Goal: Information Seeking & Learning: Learn about a topic

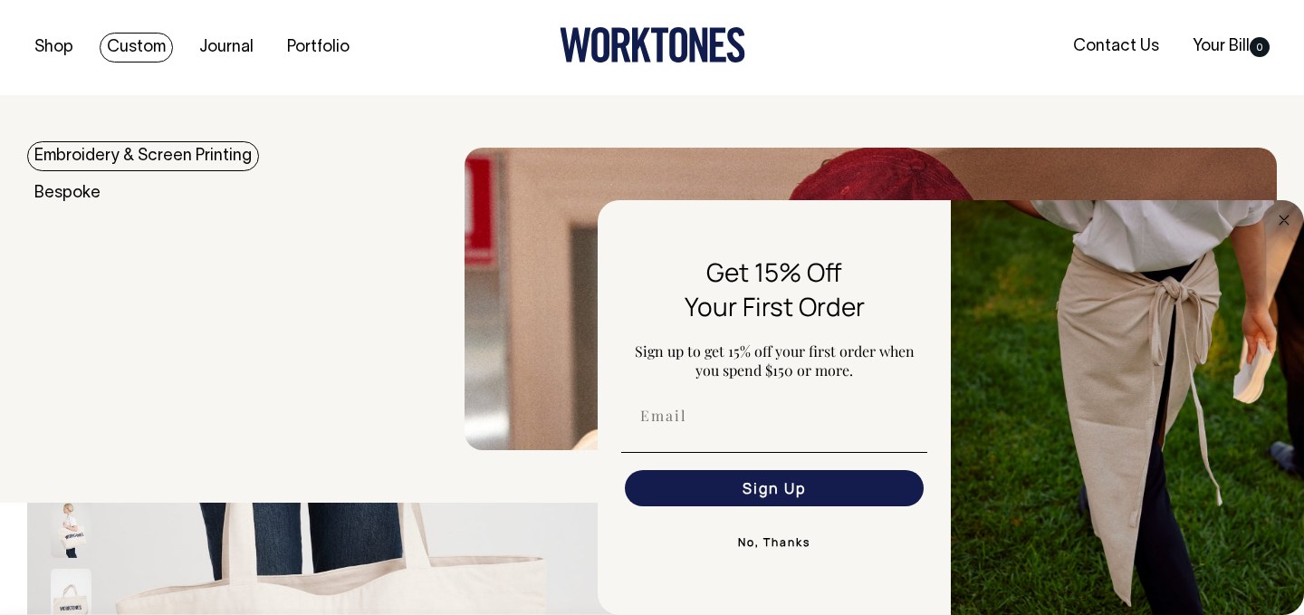
click at [133, 159] on link "Embroidery & Screen Printing" at bounding box center [143, 156] width 232 height 30
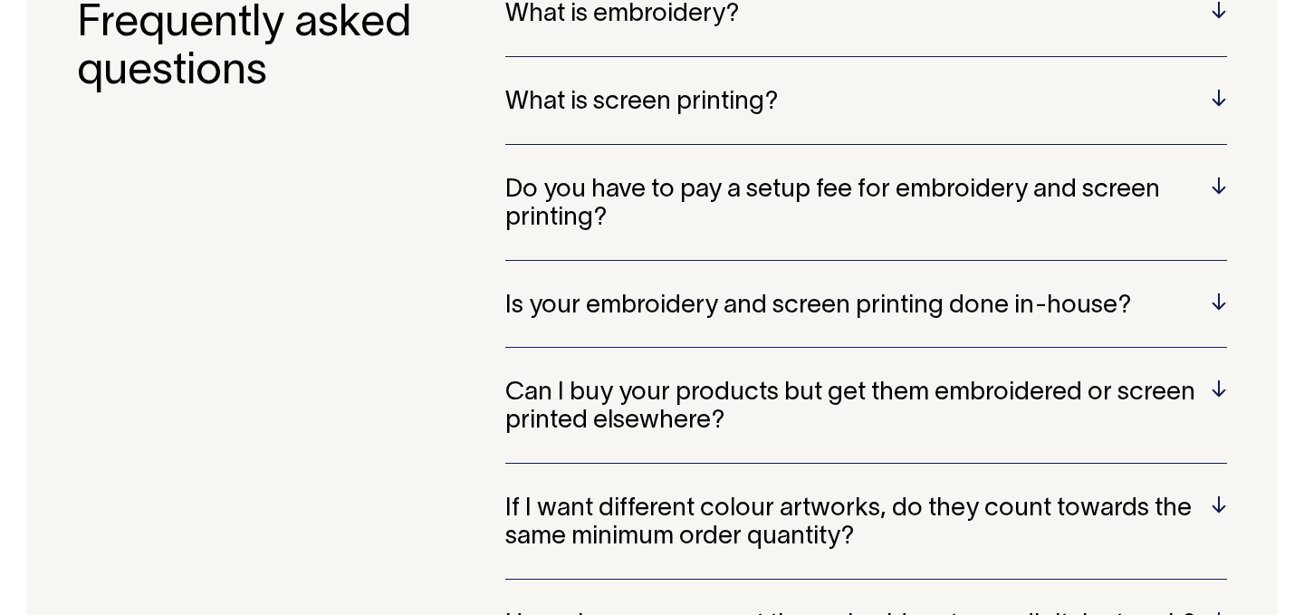
scroll to position [3585, 0]
click at [675, 225] on h5 "Do you have to pay a setup fee for embroidery and screen printing?" at bounding box center [866, 205] width 722 height 56
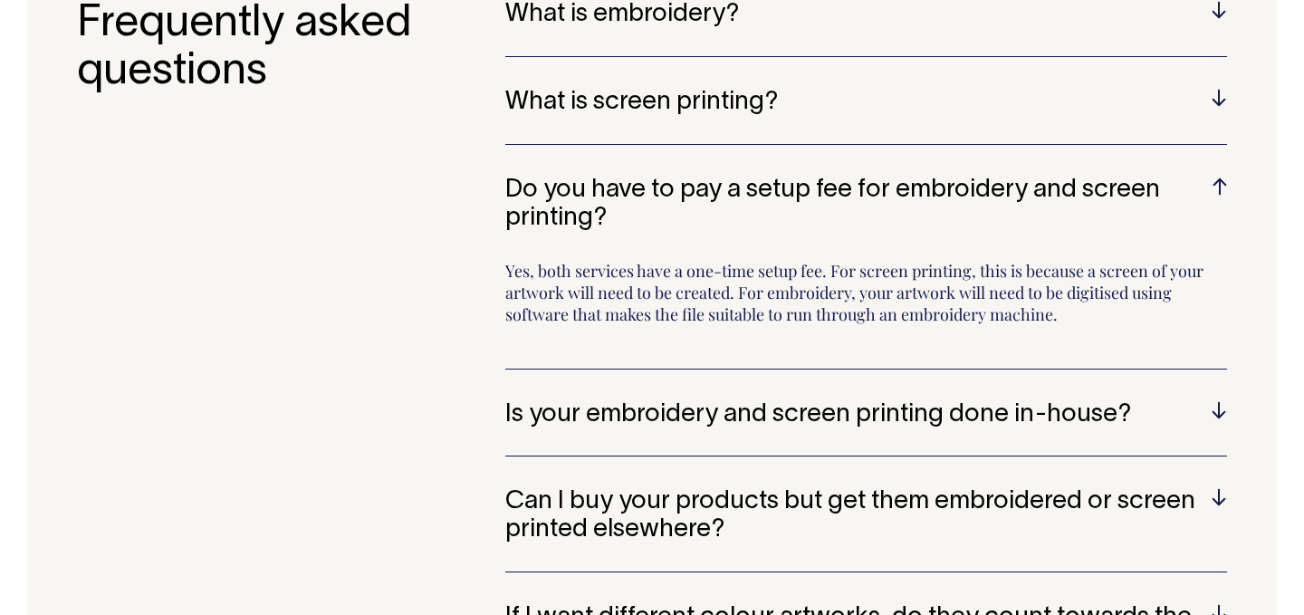
click at [717, 426] on h5 "Is your embroidery and screen printing done in-house?" at bounding box center [866, 415] width 722 height 28
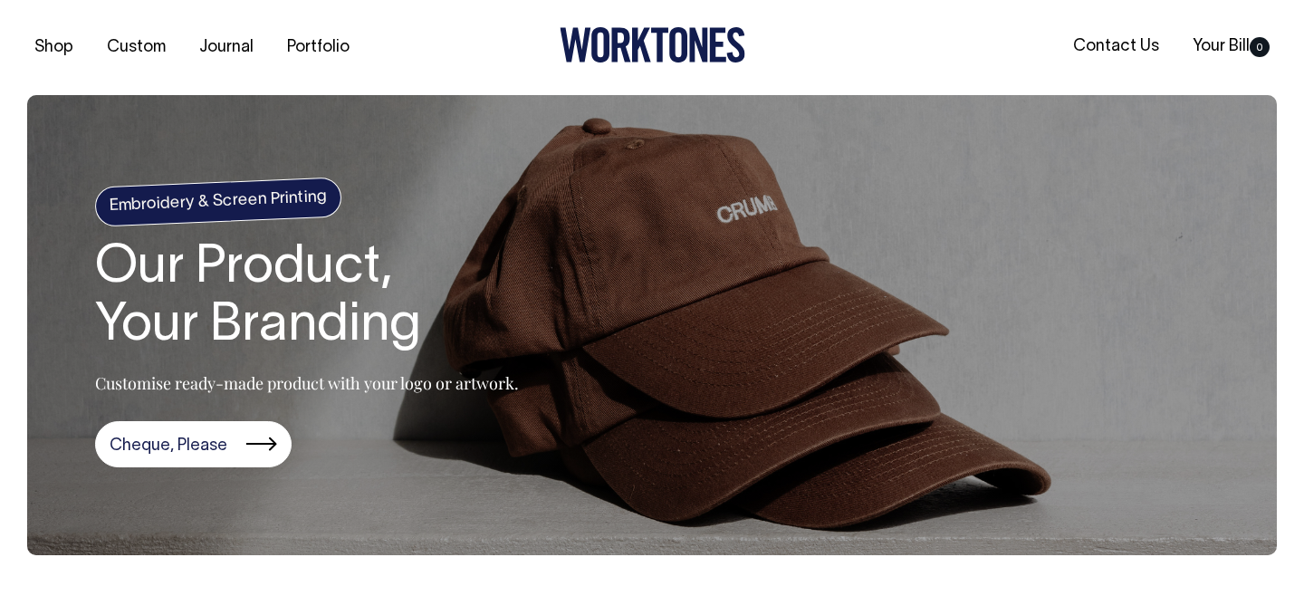
scroll to position [0, 0]
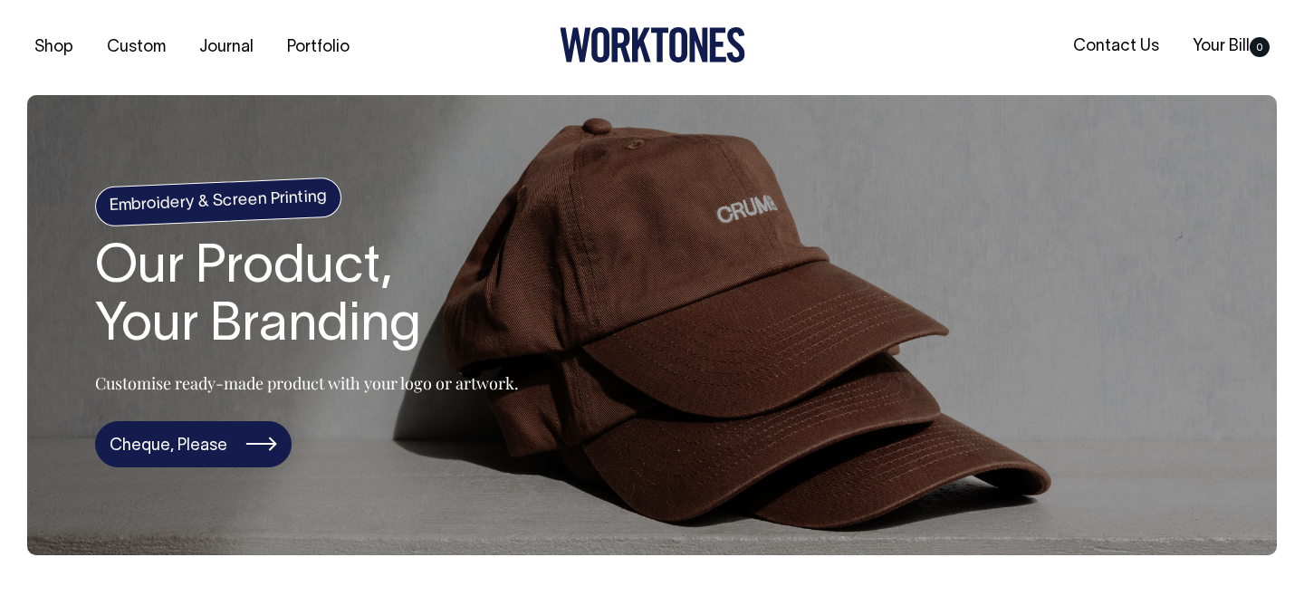
click at [250, 447] on link "Cheque, Please" at bounding box center [193, 444] width 197 height 47
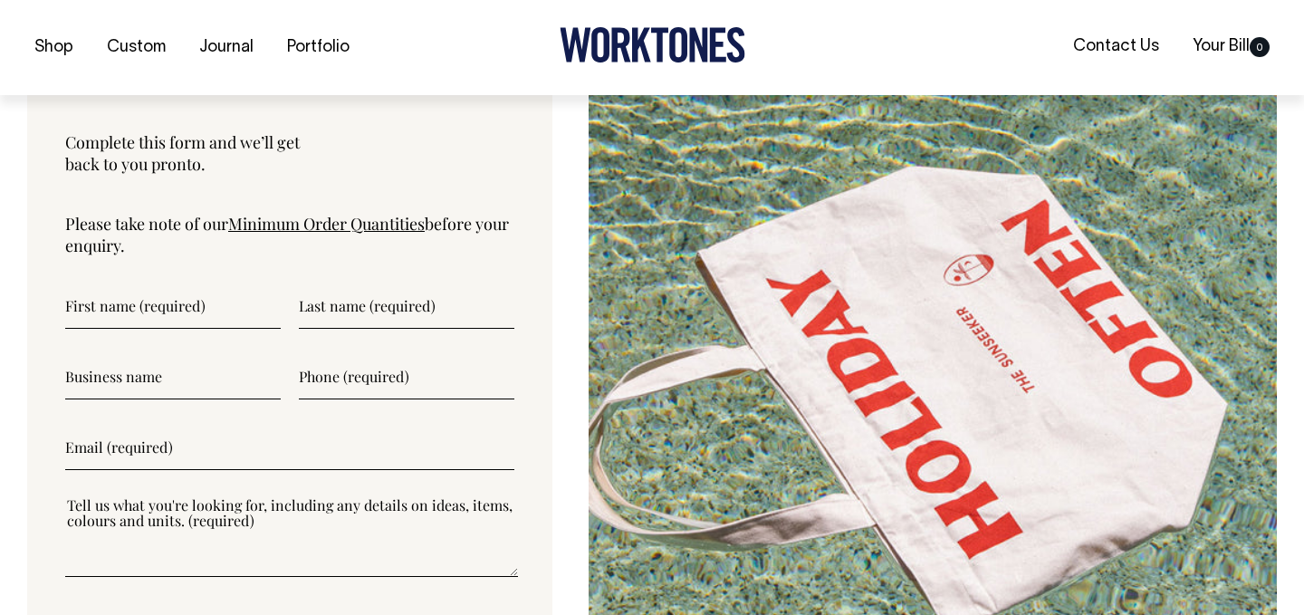
scroll to position [4664, 0]
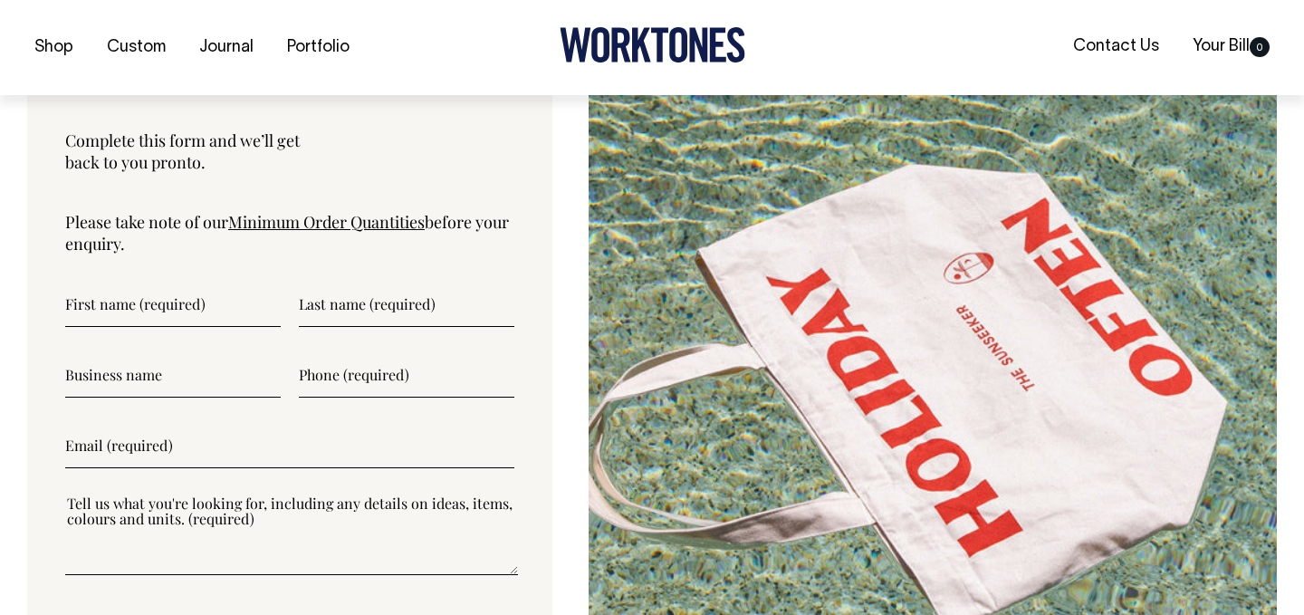
click at [267, 220] on link "Minimum Order Quantities" at bounding box center [326, 222] width 197 height 22
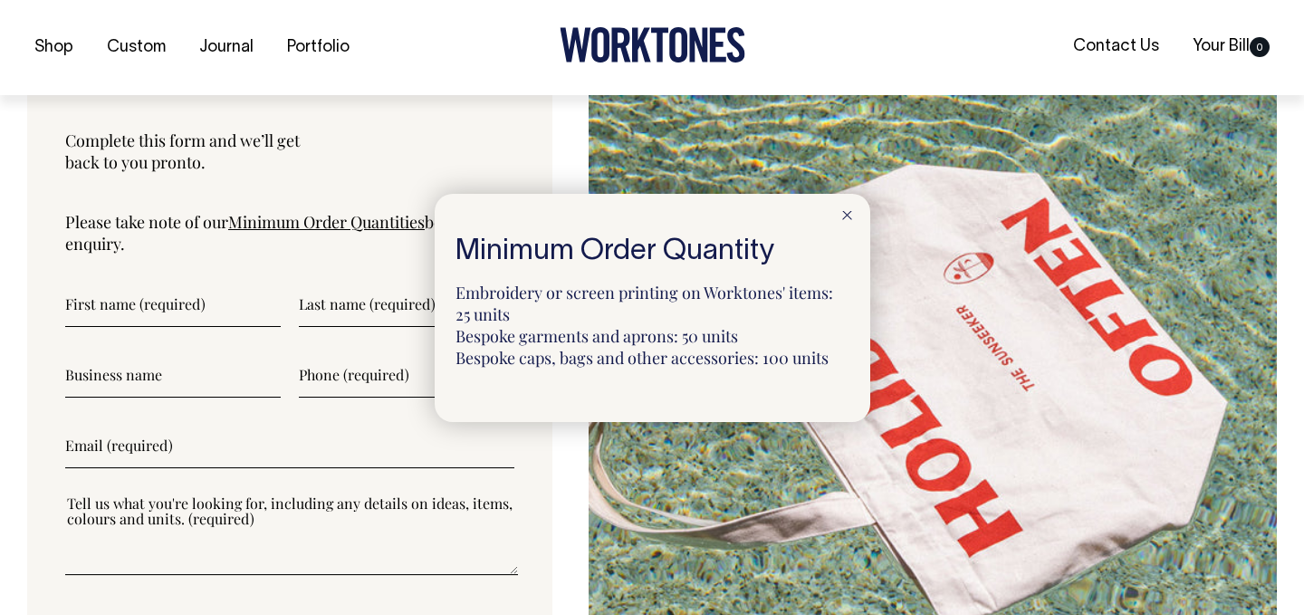
click at [848, 212] on icon at bounding box center [847, 215] width 10 height 9
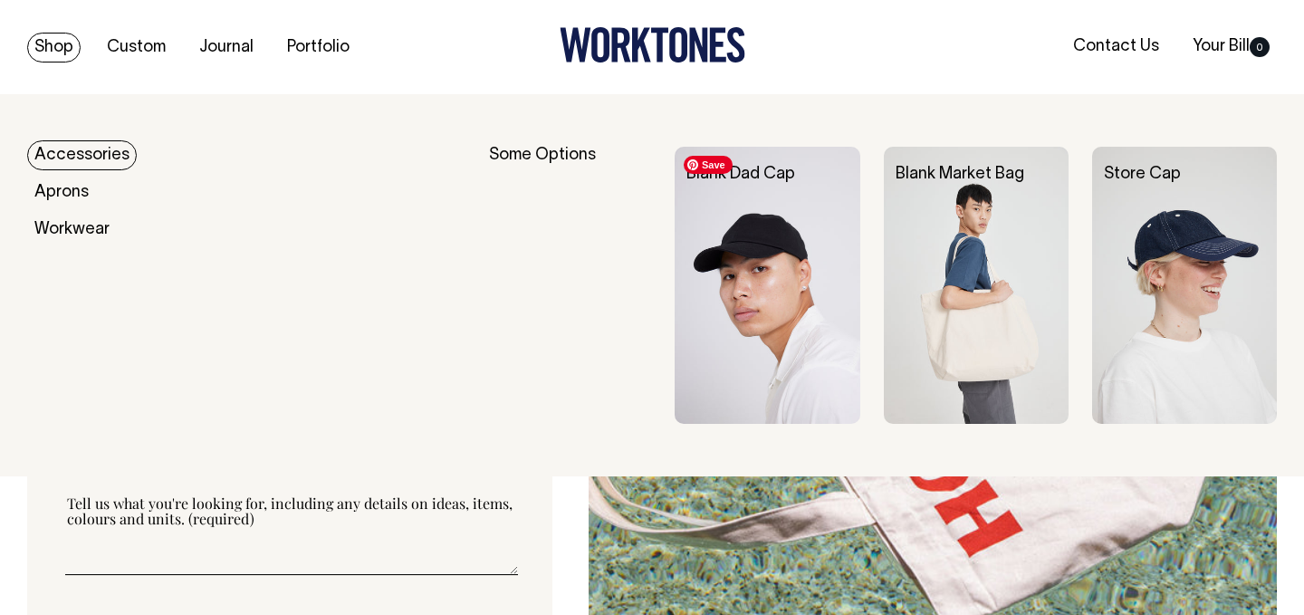
click at [746, 221] on img at bounding box center [767, 285] width 185 height 277
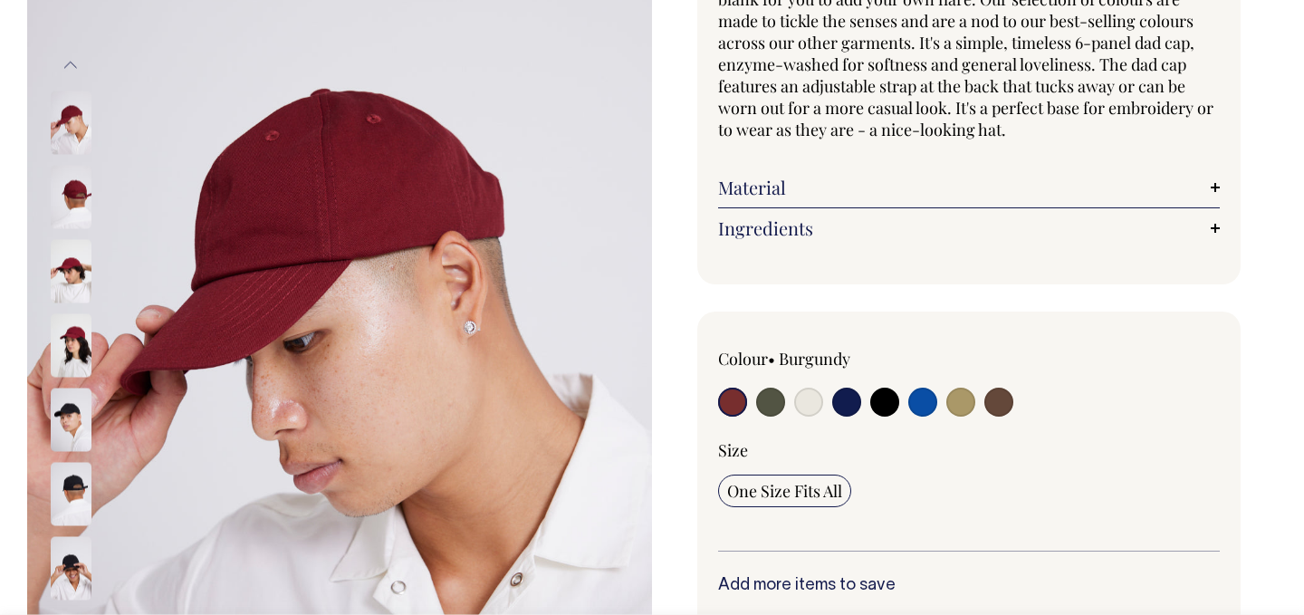
scroll to position [219, 0]
click at [767, 393] on input "radio" at bounding box center [770, 401] width 29 height 29
radio input "true"
select select "Olive"
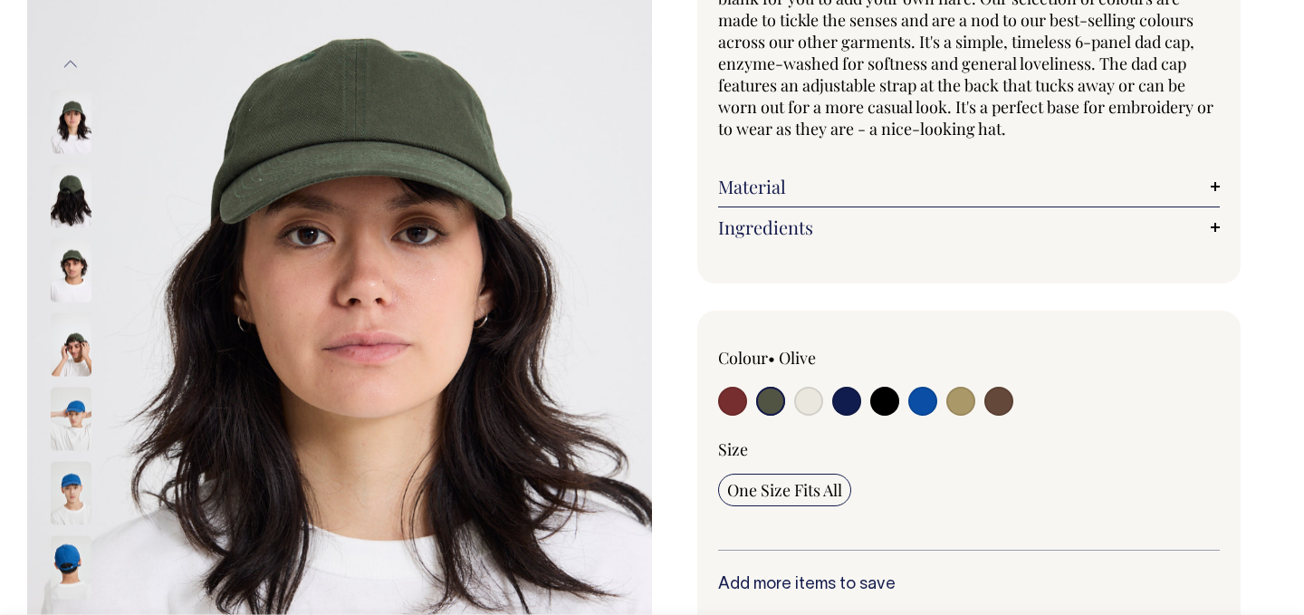
click at [810, 394] on input "radio" at bounding box center [808, 401] width 29 height 29
radio input "true"
select select "Natural"
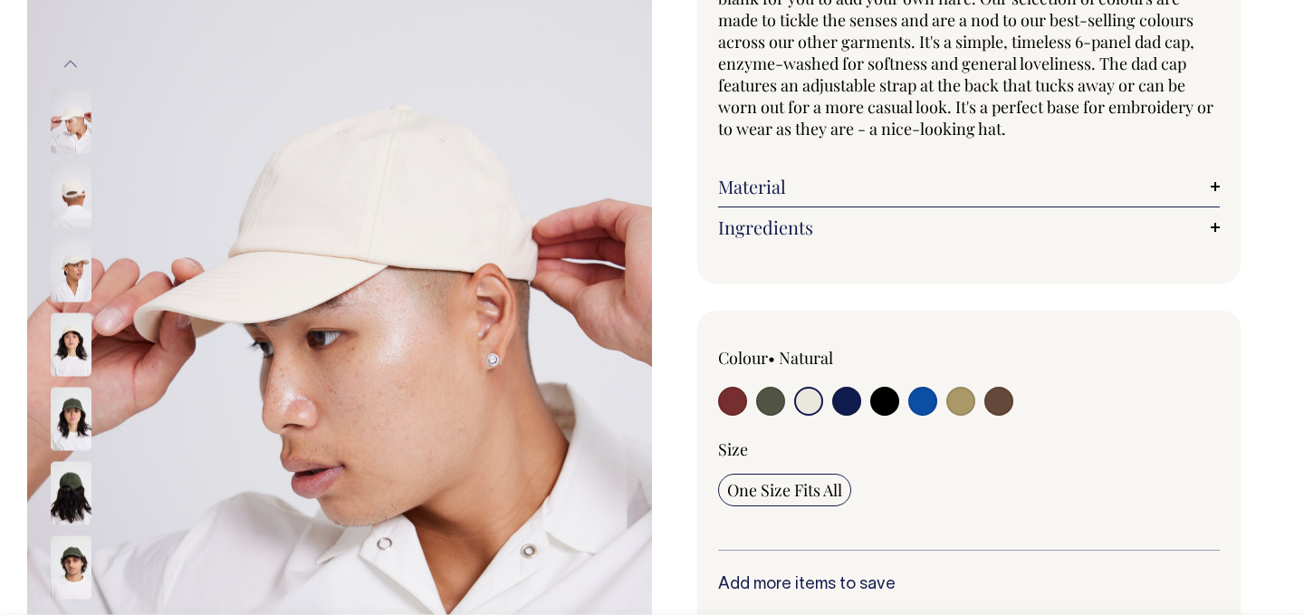
click at [852, 397] on input "radio" at bounding box center [847, 401] width 29 height 29
radio input "true"
select select "Dark Navy"
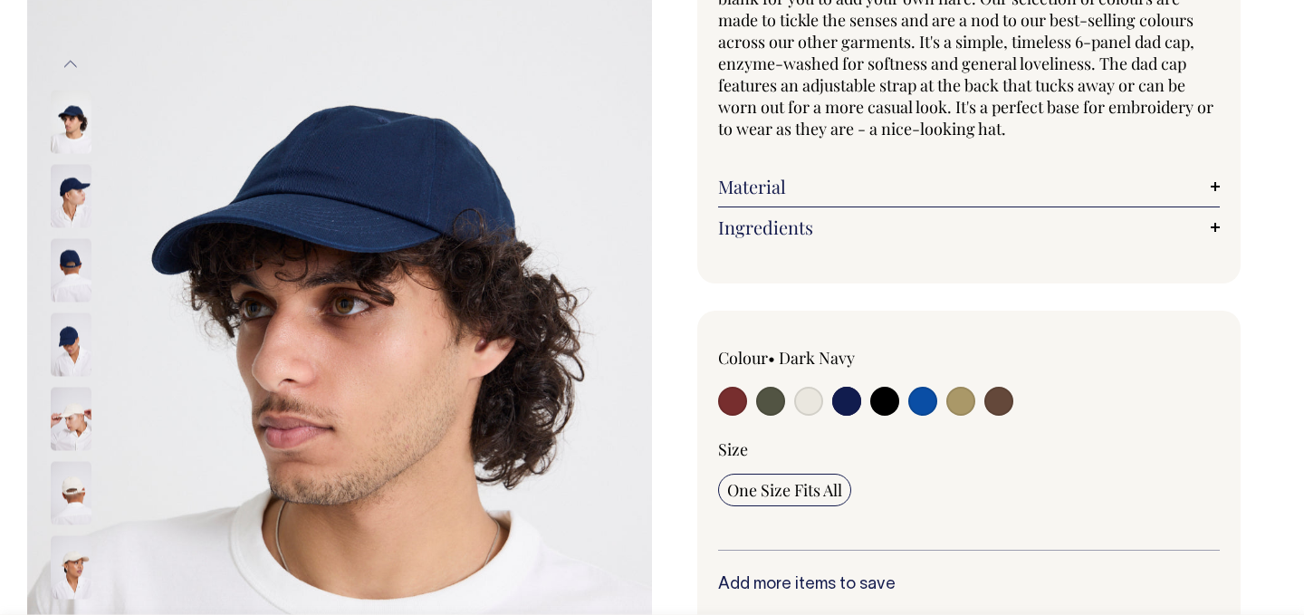
click at [890, 406] on input "radio" at bounding box center [885, 401] width 29 height 29
radio input "true"
select select "Black"
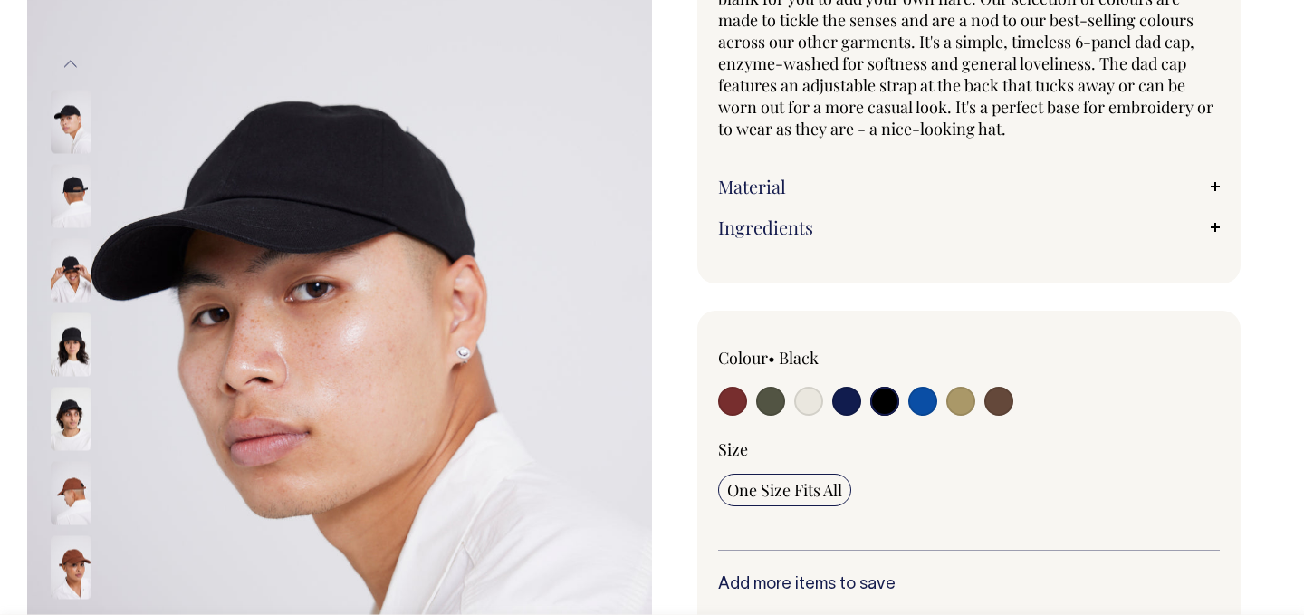
click at [927, 405] on input "radio" at bounding box center [923, 401] width 29 height 29
radio input "true"
select select "Worker Blue"
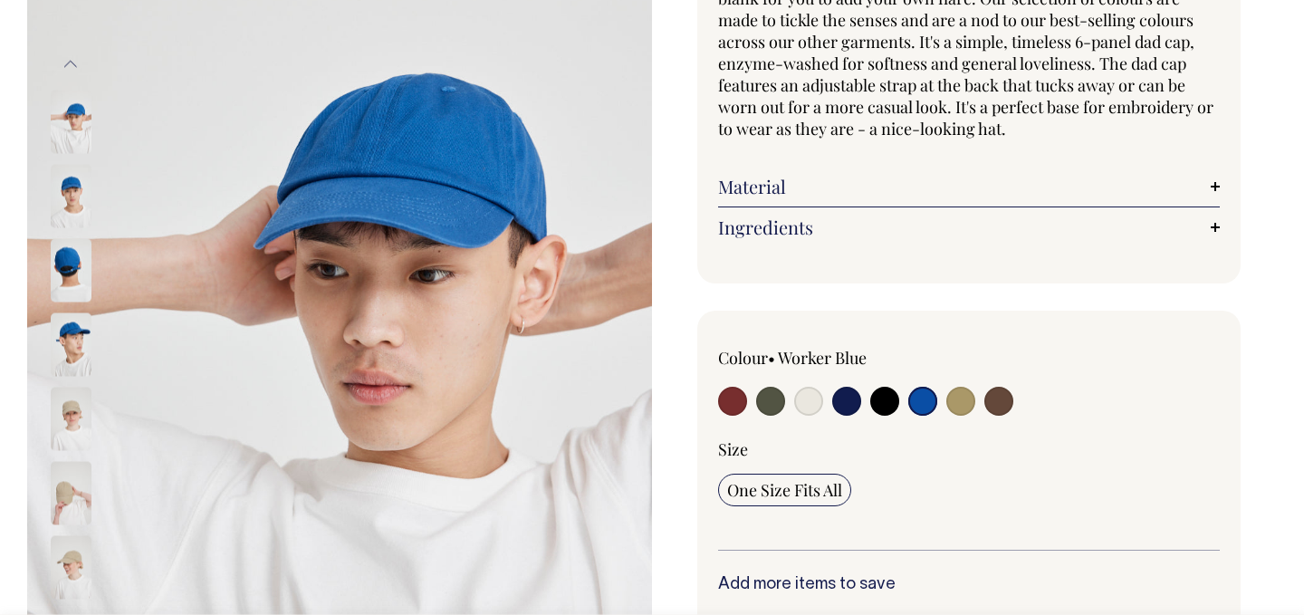
click at [966, 400] on input "radio" at bounding box center [961, 401] width 29 height 29
radio input "true"
select select "Washed Khaki"
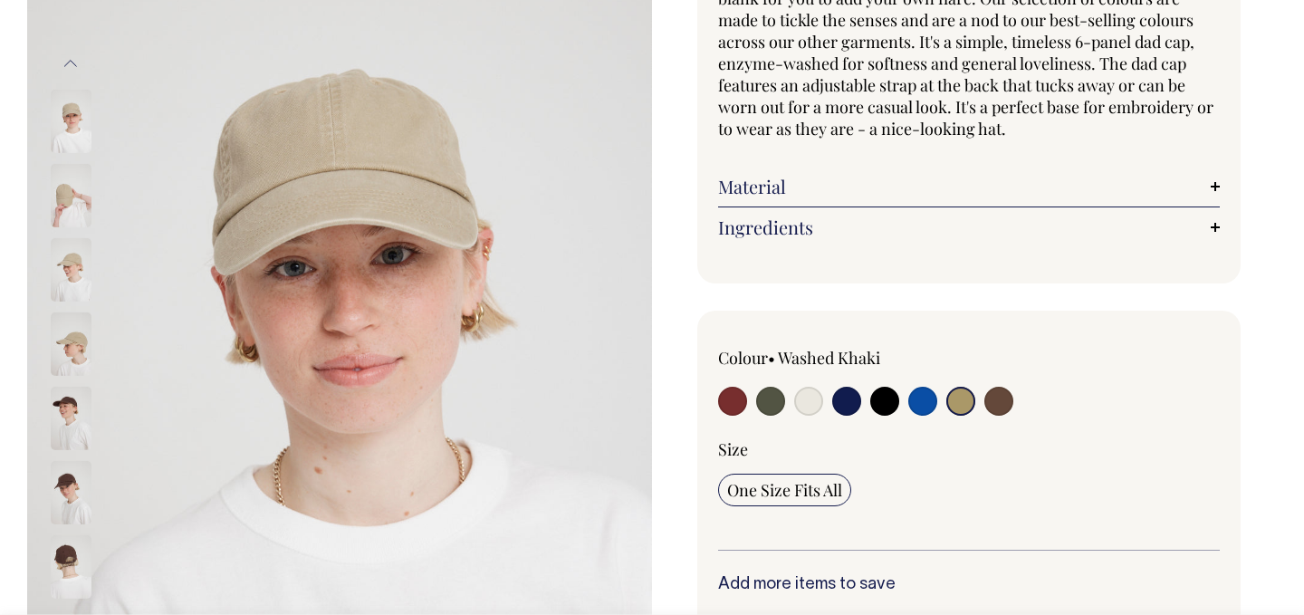
click at [996, 396] on input "radio" at bounding box center [999, 401] width 29 height 29
radio input "true"
select select "Espresso"
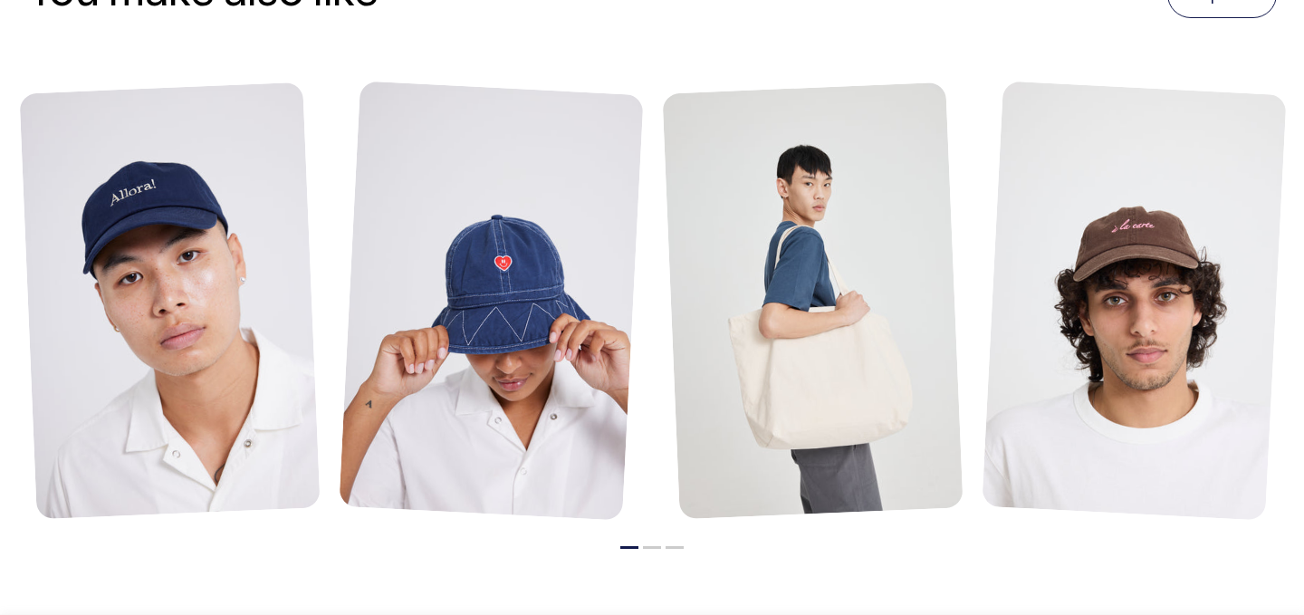
scroll to position [2180, 0]
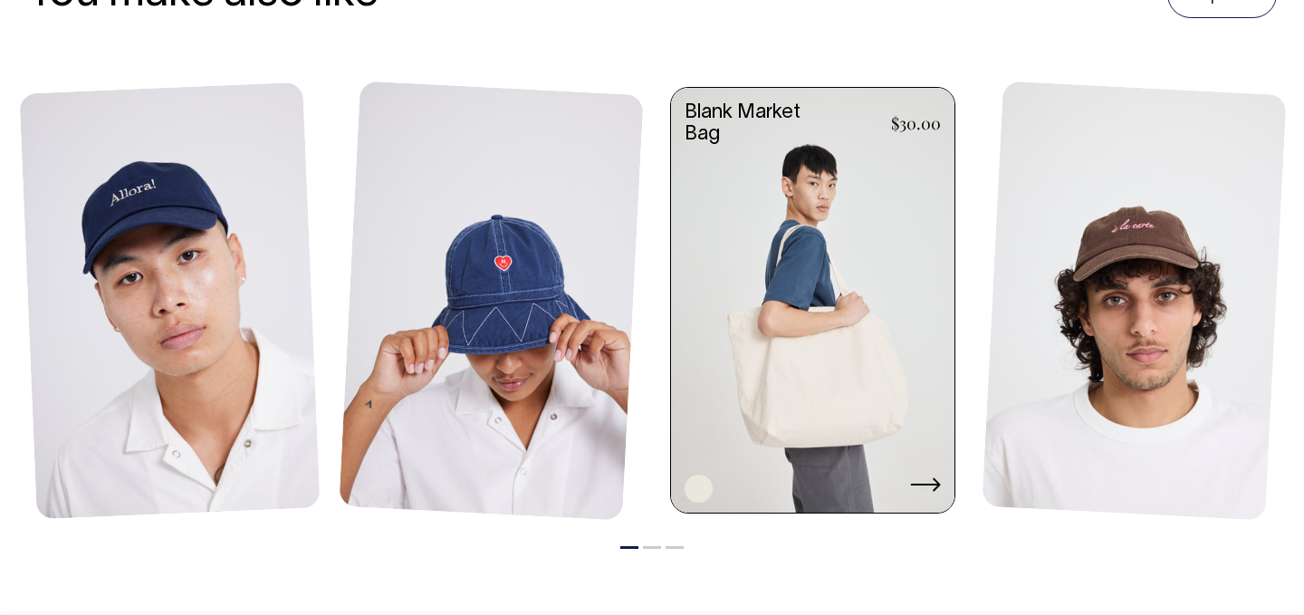
click at [911, 423] on link at bounding box center [813, 302] width 284 height 429
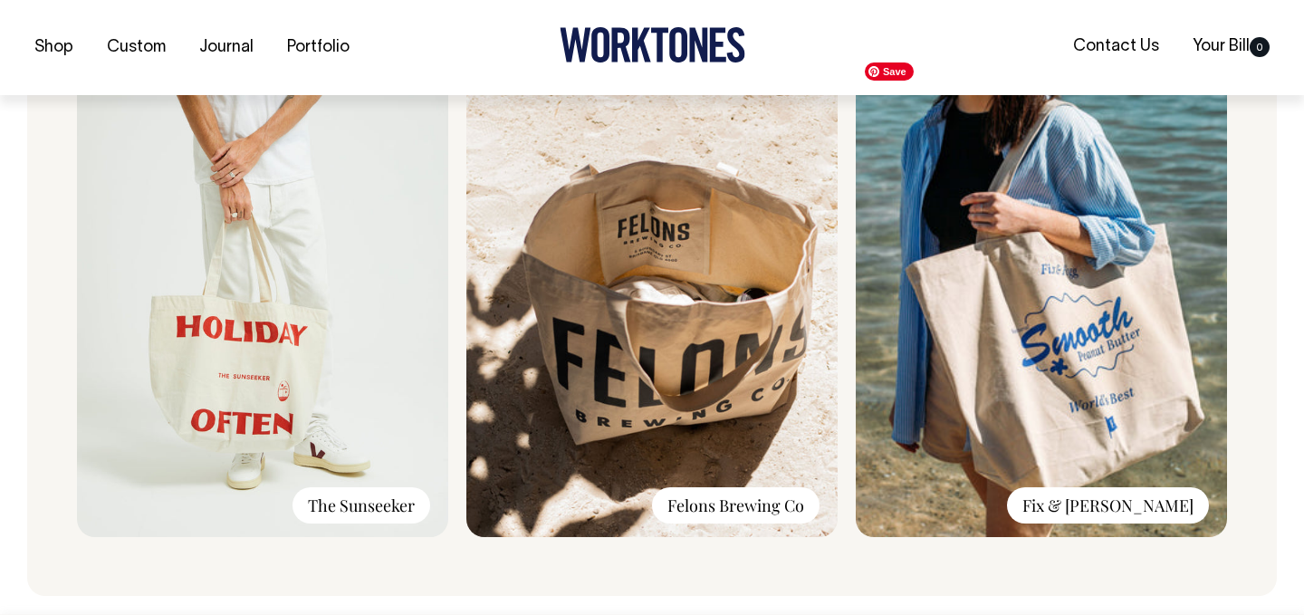
scroll to position [1310, 0]
click at [717, 390] on img at bounding box center [652, 294] width 371 height 485
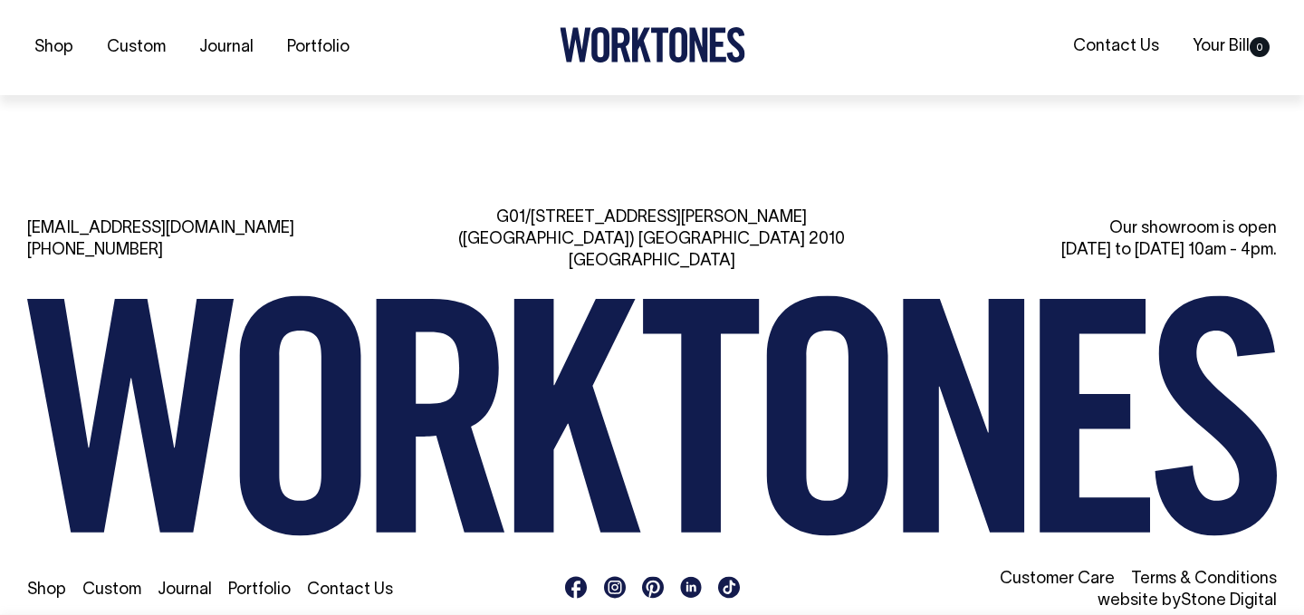
scroll to position [2853, 0]
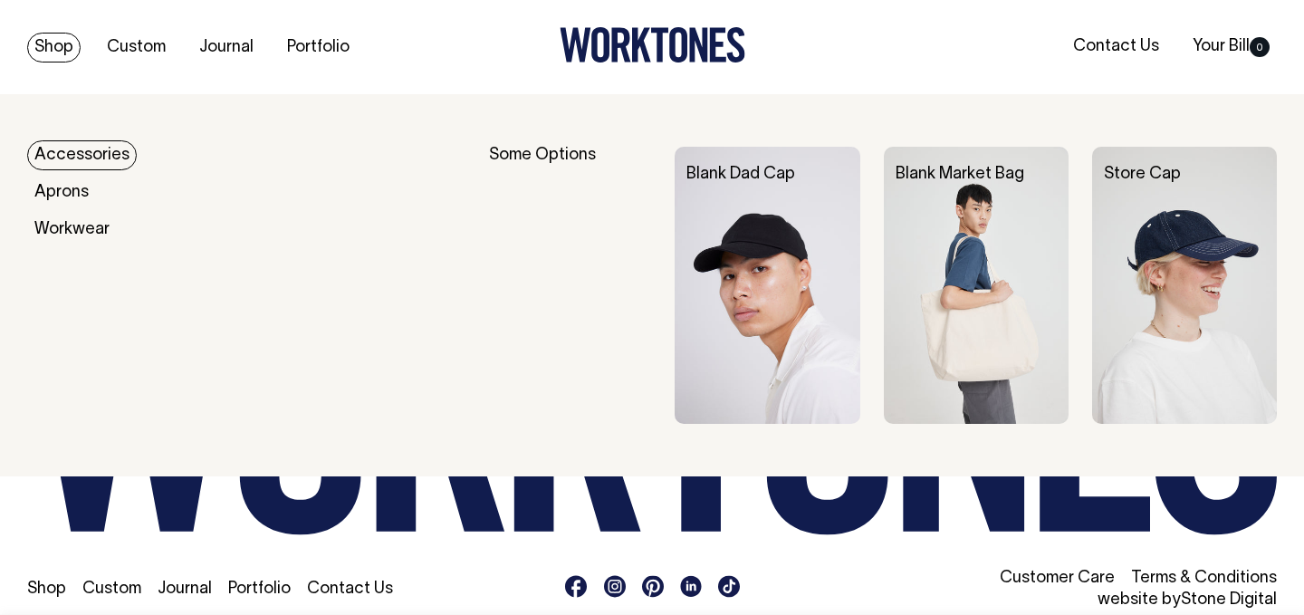
click at [43, 44] on link "Shop" at bounding box center [53, 48] width 53 height 30
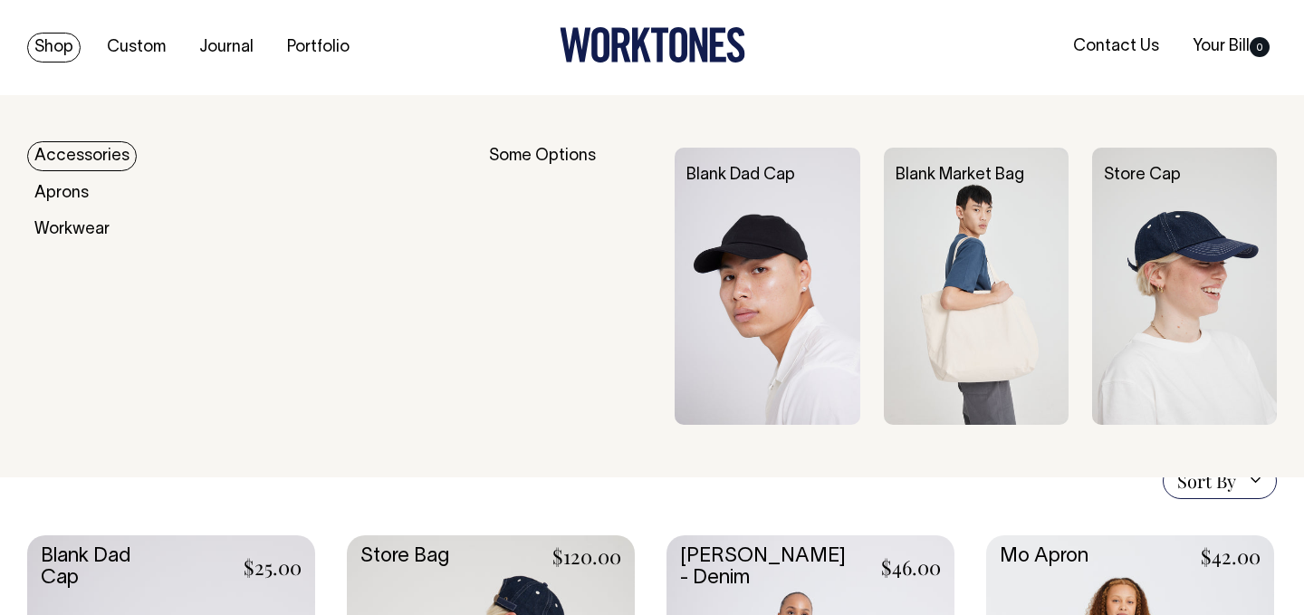
click at [79, 157] on link "Accessories" at bounding box center [82, 156] width 110 height 30
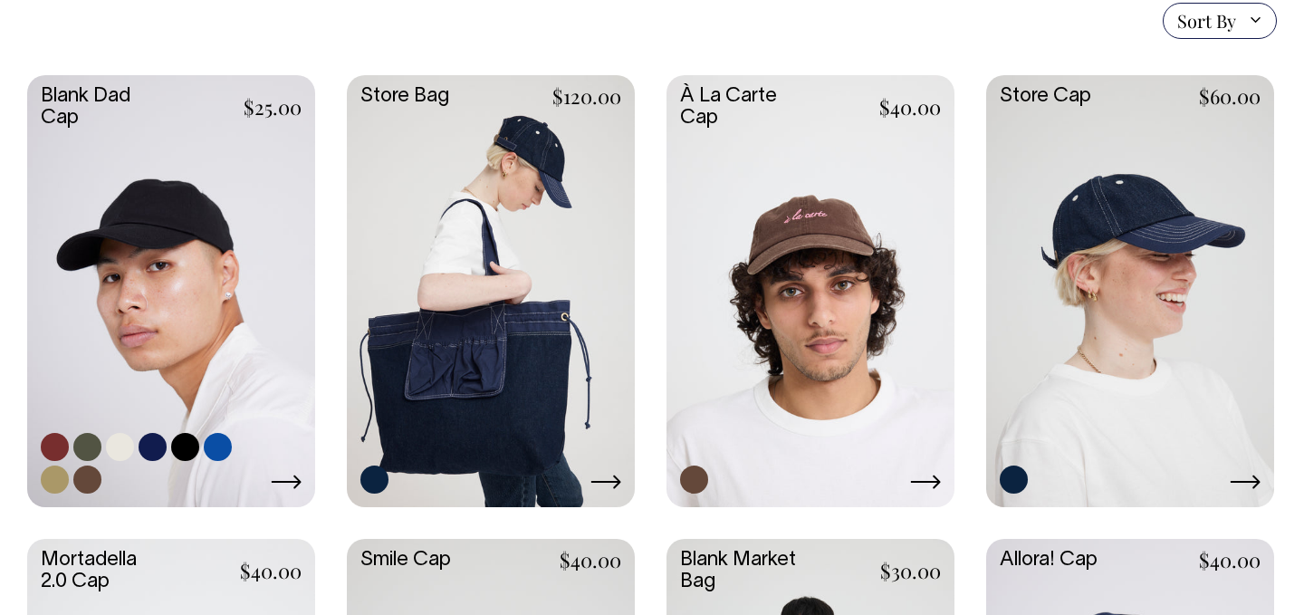
scroll to position [482, 0]
click at [273, 214] on link at bounding box center [171, 289] width 288 height 428
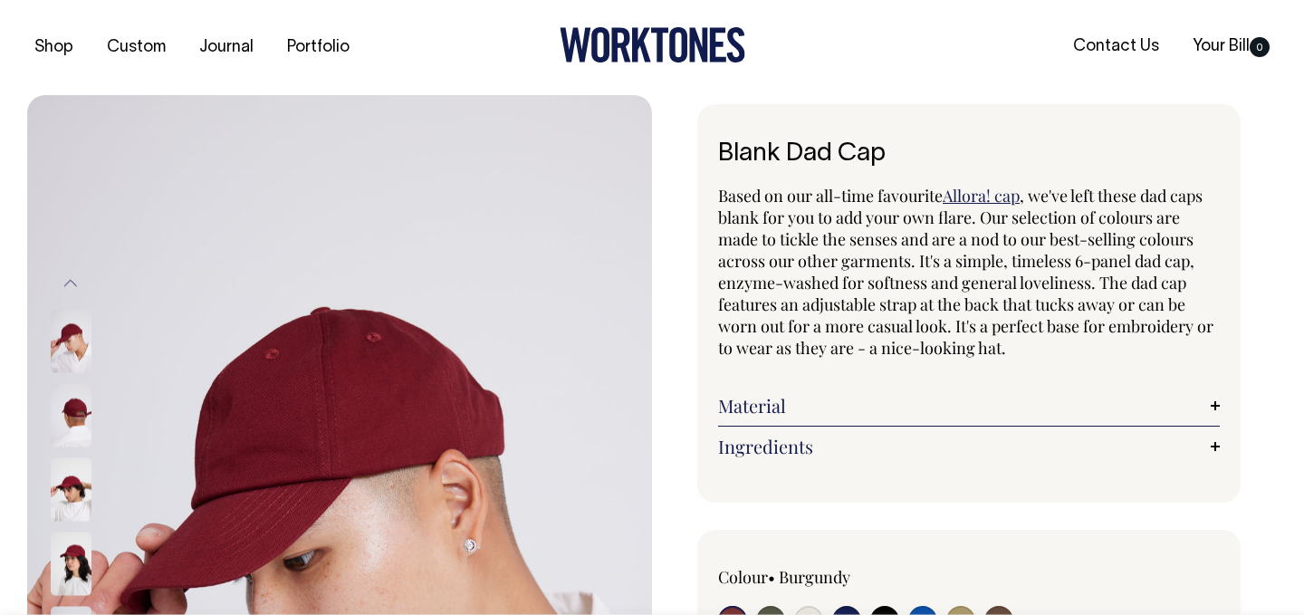
click at [750, 399] on link "Material" at bounding box center [969, 406] width 502 height 22
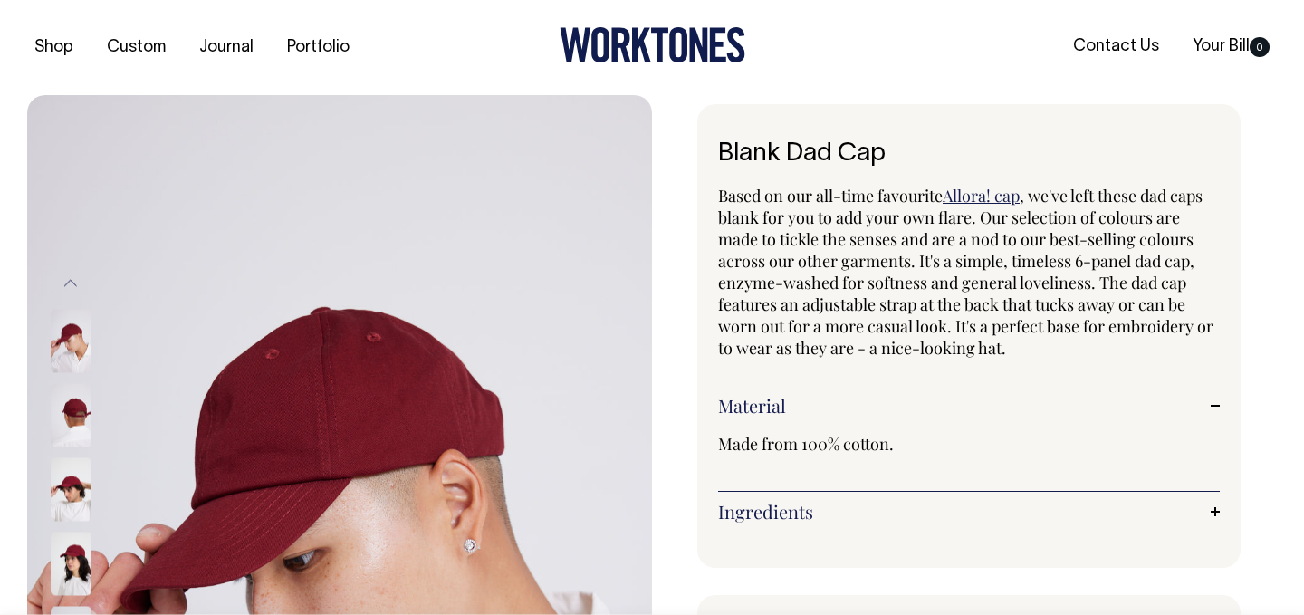
click at [752, 514] on link "Ingredients" at bounding box center [969, 512] width 502 height 22
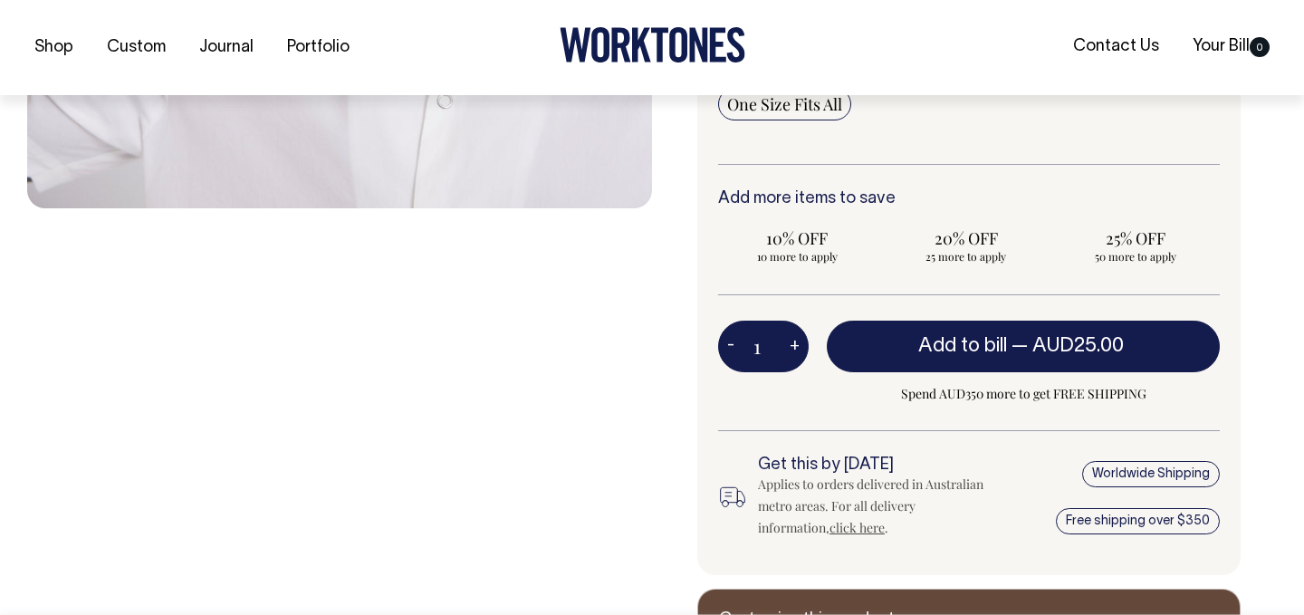
scroll to position [825, 0]
